Goal: Transaction & Acquisition: Download file/media

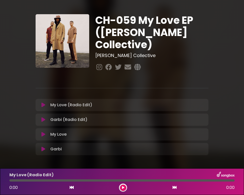
click at [225, 105] on div "CH-059 My Love EP (Mason Collective) Mason Collective" at bounding box center [122, 83] width 244 height 154
click at [45, 103] on icon at bounding box center [43, 105] width 4 height 5
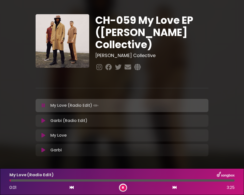
click at [45, 103] on button at bounding box center [44, 105] width 10 height 5
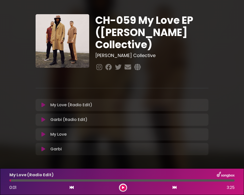
scroll to position [10, 0]
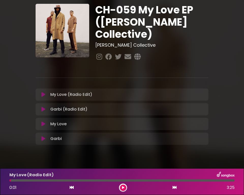
click at [225, 174] on img at bounding box center [226, 175] width 18 height 7
click at [45, 122] on icon at bounding box center [43, 124] width 4 height 5
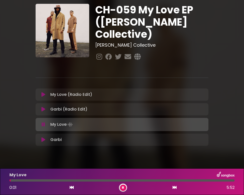
click at [41, 137] on button at bounding box center [44, 139] width 10 height 5
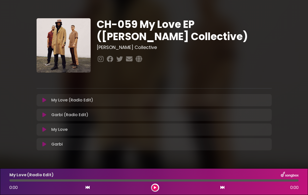
click at [149, 93] on div "CH-059 My Love EP (Mason Collective) Mason Collective ×" at bounding box center [154, 85] width 241 height 135
click at [150, 102] on div "My Love (Radio Edit) Loading Track..." at bounding box center [158, 100] width 219 height 6
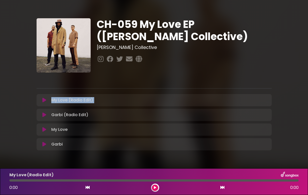
click at [150, 102] on div "My Love (Radio Edit) Loading Track..." at bounding box center [158, 100] width 219 height 6
click at [150, 99] on div "My Love (Radio Edit) Loading Track..." at bounding box center [158, 100] width 219 height 6
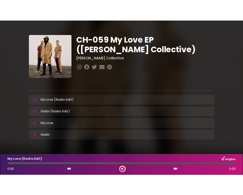
scroll to position [14, 0]
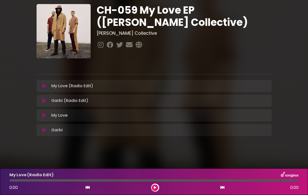
click at [47, 131] on button at bounding box center [45, 130] width 10 height 5
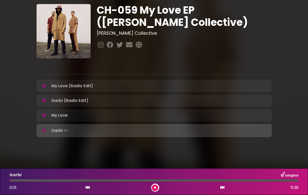
click at [156, 188] on button at bounding box center [155, 188] width 6 height 6
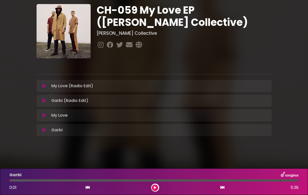
click at [290, 175] on img at bounding box center [290, 175] width 18 height 7
click at [292, 187] on span "5:38" at bounding box center [294, 188] width 8 height 6
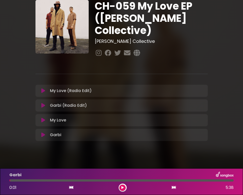
scroll to position [10, 0]
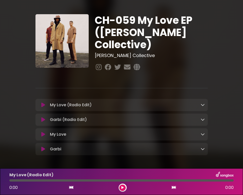
click at [204, 103] on icon at bounding box center [203, 105] width 4 height 4
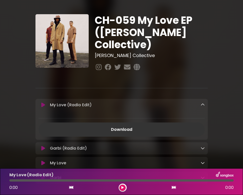
click at [203, 103] on link at bounding box center [203, 105] width 4 height 6
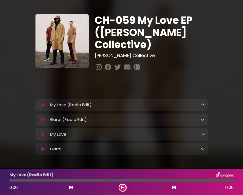
click at [202, 134] on div "My Love Loading Track... Name" at bounding box center [122, 134] width 173 height 12
click at [202, 132] on icon at bounding box center [203, 134] width 4 height 4
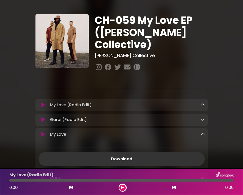
scroll to position [35, 0]
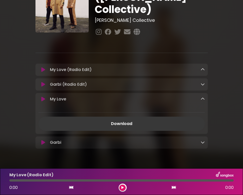
click at [165, 122] on link "Download" at bounding box center [122, 124] width 167 height 14
click at [203, 140] on icon at bounding box center [203, 142] width 4 height 4
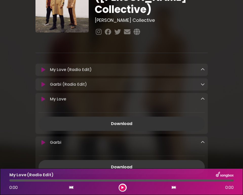
click at [153, 162] on link "Download" at bounding box center [122, 167] width 167 height 14
